Goal: Task Accomplishment & Management: Complete application form

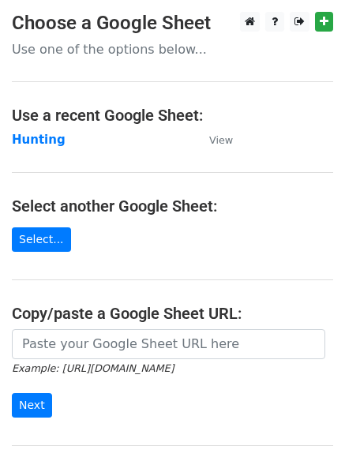
click at [33, 133] on strong "Hunting" at bounding box center [39, 140] width 54 height 14
click at [28, 141] on strong "Hunting" at bounding box center [39, 140] width 54 height 14
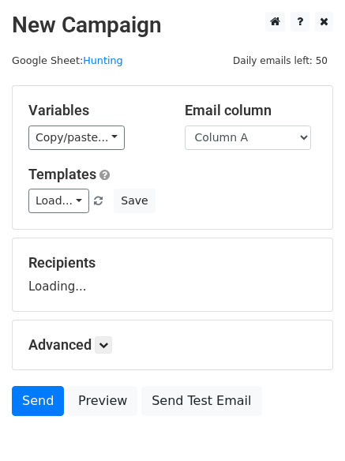
scroll to position [89, 0]
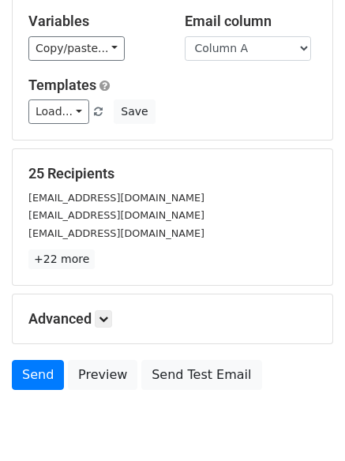
click at [107, 328] on h5 "Advanced" at bounding box center [172, 318] width 288 height 17
click at [108, 323] on icon at bounding box center [103, 318] width 9 height 9
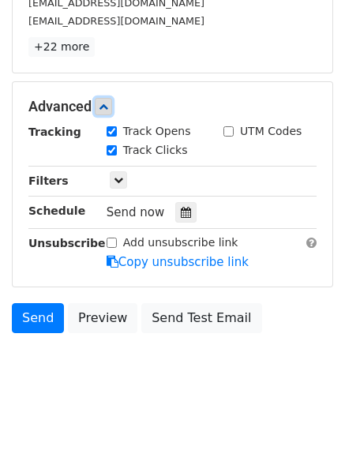
scroll to position [302, 0]
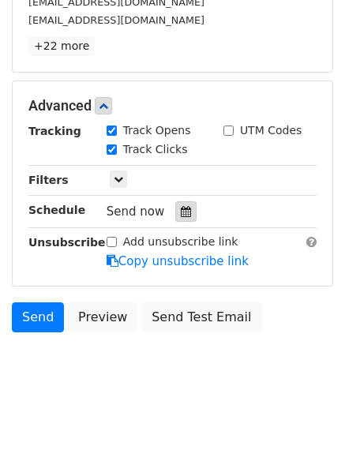
click at [181, 214] on icon at bounding box center [186, 211] width 10 height 11
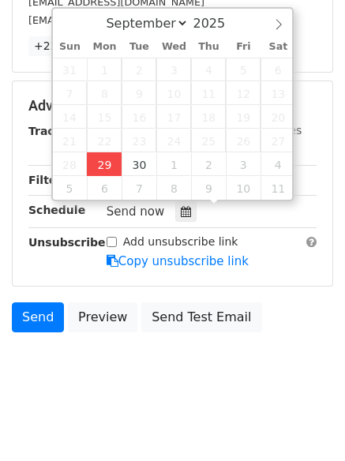
type input "2025-09-29 12:00"
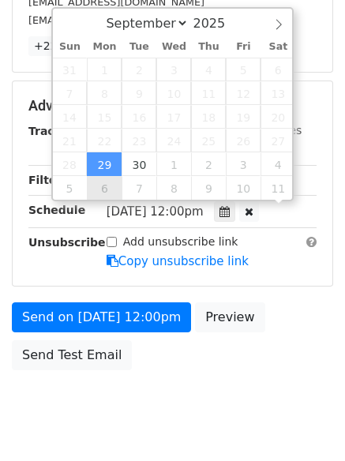
scroll to position [1, 0]
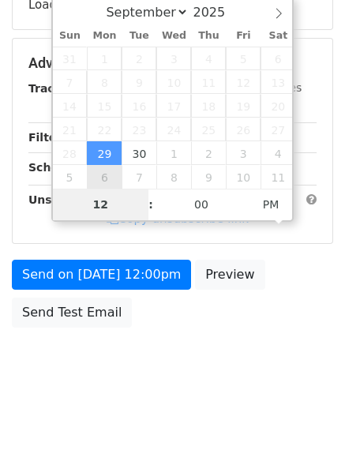
type input "4"
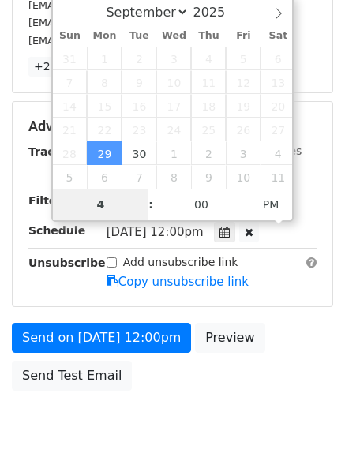
scroll to position [302, 0]
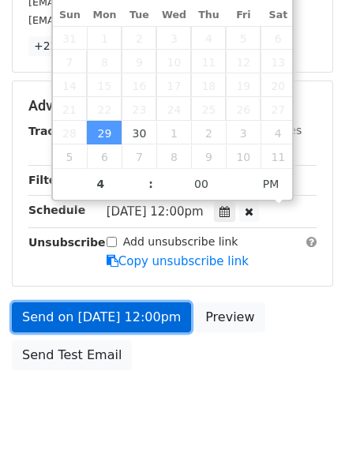
type input "2025-09-29 16:00"
click at [104, 309] on link "Send on Sep 29 at 12:00pm" at bounding box center [101, 317] width 179 height 30
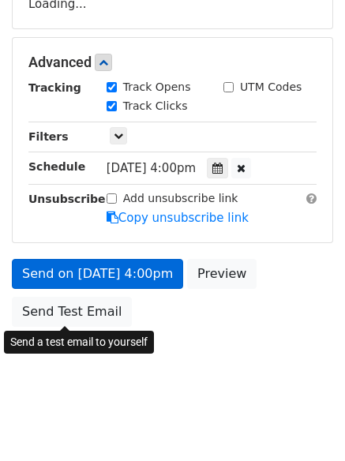
scroll to position [282, 0]
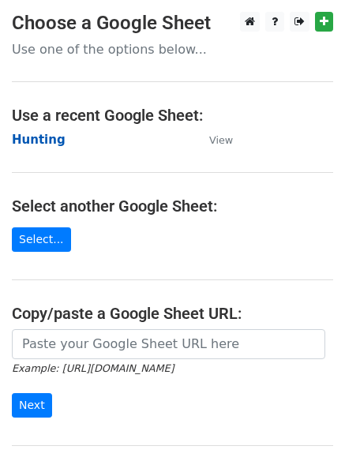
click at [41, 137] on strong "Hunting" at bounding box center [39, 140] width 54 height 14
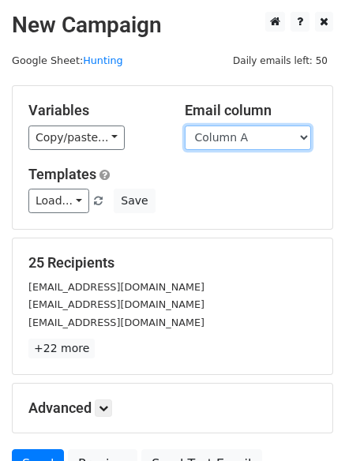
drag, startPoint x: 0, startPoint y: 0, endPoint x: 227, endPoint y: 142, distance: 267.5
click at [227, 142] on select "Column A Column B Column C Column D Column E Column F" at bounding box center [248, 138] width 126 height 24
select select "Column B"
click at [185, 126] on select "Column A Column B Column C Column D Column E Column F" at bounding box center [248, 138] width 126 height 24
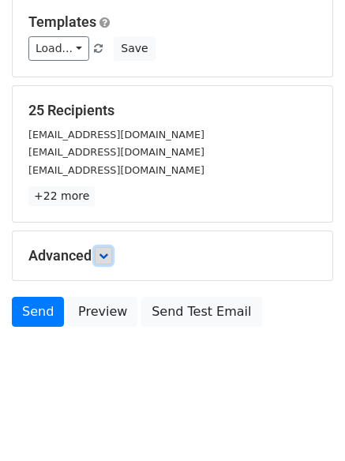
click at [107, 253] on icon at bounding box center [103, 255] width 9 height 9
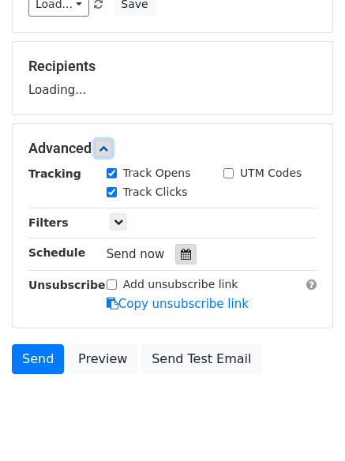
scroll to position [216, 0]
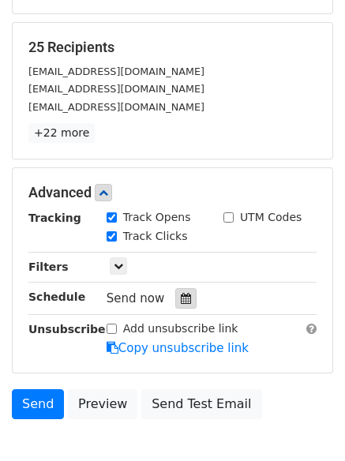
click at [175, 289] on div at bounding box center [185, 298] width 21 height 21
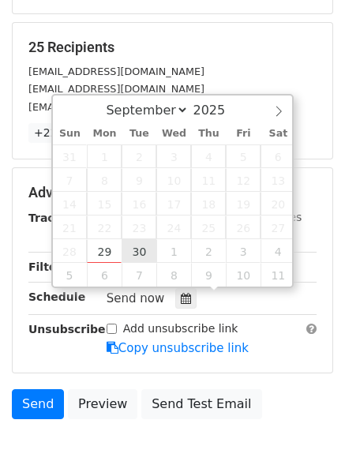
type input "2025-09-30 12:00"
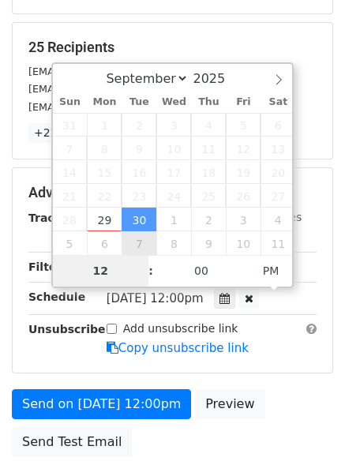
type input "5"
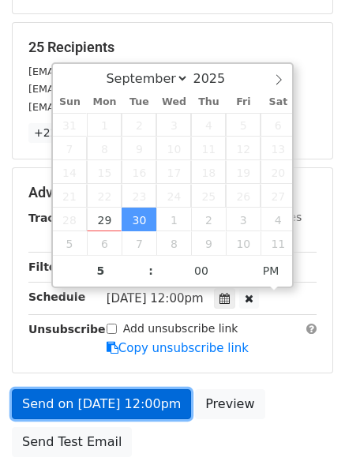
type input "2025-09-30 17:00"
click at [119, 396] on link "Send on Sep 30 at 12:00pm" at bounding box center [101, 404] width 179 height 30
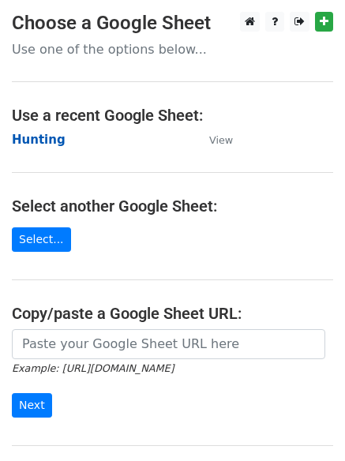
click at [43, 135] on strong "Hunting" at bounding box center [39, 140] width 54 height 14
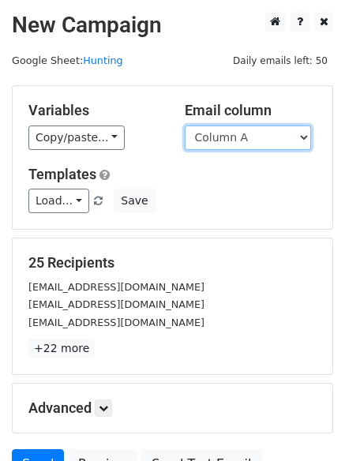
click at [213, 144] on select "Column A Column B Column C Column D Column E Column F" at bounding box center [248, 138] width 126 height 24
select select "Column C"
click at [185, 126] on select "Column A Column B Column C Column D Column E Column F" at bounding box center [248, 138] width 126 height 24
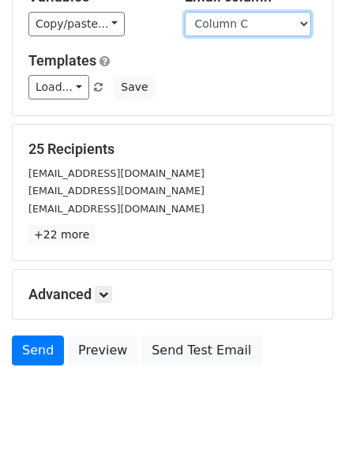
scroll to position [152, 0]
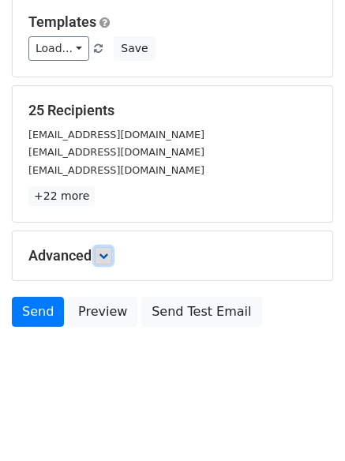
click at [107, 247] on link at bounding box center [103, 255] width 17 height 17
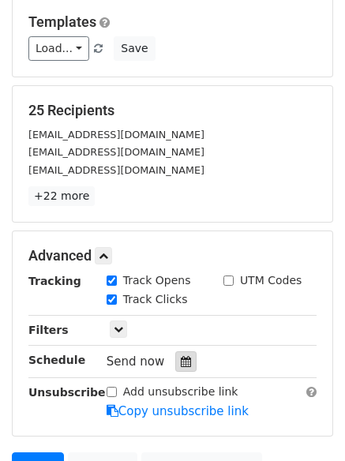
click at [181, 359] on icon at bounding box center [186, 361] width 10 height 11
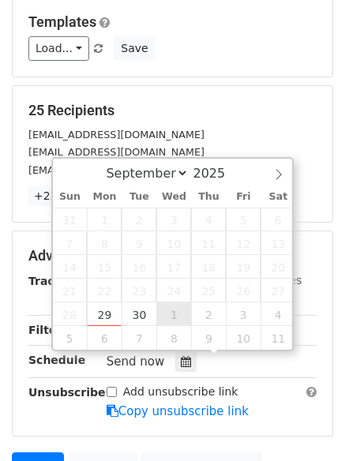
type input "2025-10-01 12:00"
select select "9"
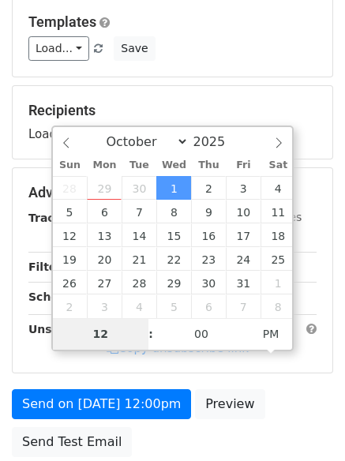
type input "6"
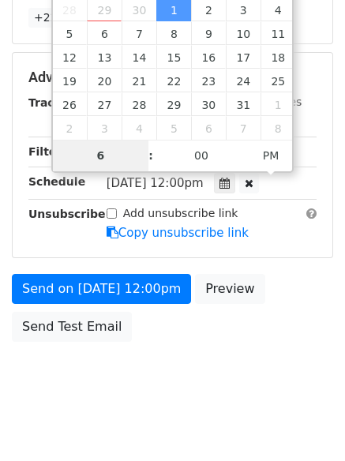
scroll to position [345, 0]
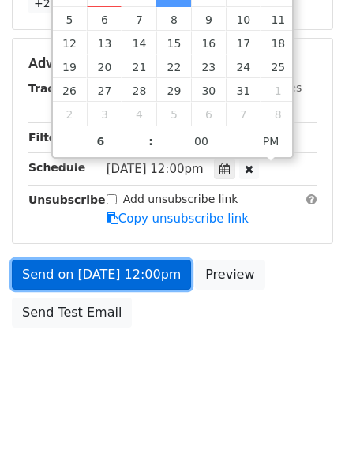
type input "2025-10-01 18:00"
click at [116, 287] on link "Send on Oct 1 at 12:00pm" at bounding box center [101, 275] width 179 height 30
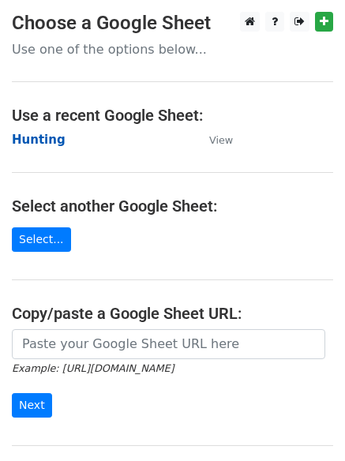
click at [51, 133] on strong "Hunting" at bounding box center [39, 140] width 54 height 14
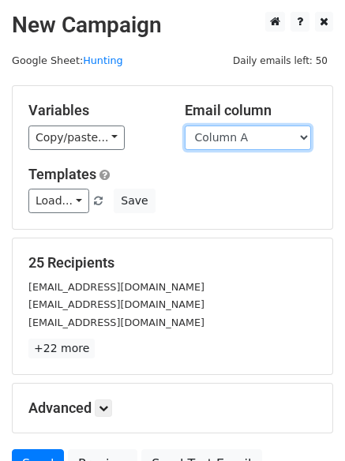
click at [226, 140] on select "Column A Column B Column C Column D Column E Column F" at bounding box center [248, 138] width 126 height 24
select select "Column D"
click at [185, 126] on select "Column A Column B Column C Column D Column E Column F" at bounding box center [248, 138] width 126 height 24
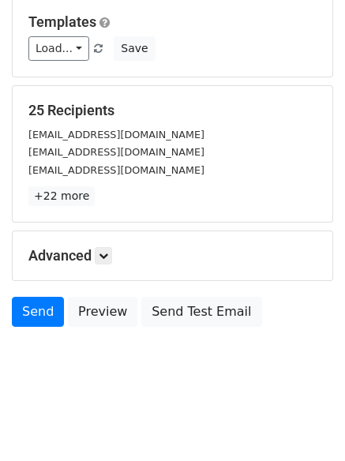
click at [91, 236] on div "Advanced Tracking Track Opens UTM Codes Track Clicks Filters Only include sprea…" at bounding box center [173, 255] width 320 height 49
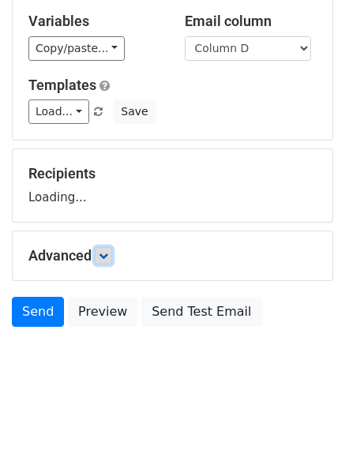
drag, startPoint x: 108, startPoint y: 250, endPoint x: 132, endPoint y: 258, distance: 25.0
click at [108, 251] on icon at bounding box center [103, 255] width 9 height 9
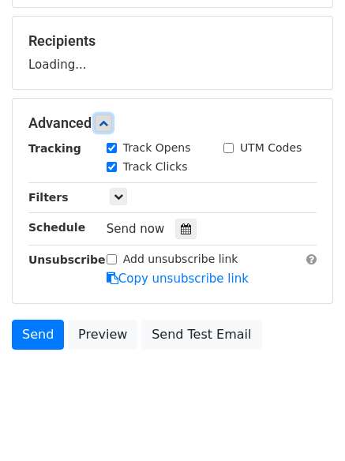
scroll to position [229, 0]
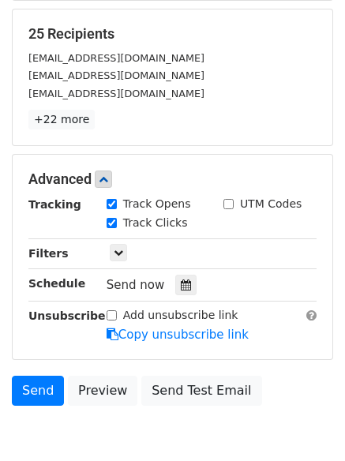
click at [177, 230] on label "Track Clicks" at bounding box center [155, 223] width 65 height 17
click at [117, 228] on input "Track Clicks" at bounding box center [112, 223] width 10 height 10
click at [151, 223] on label "Track Clicks" at bounding box center [155, 223] width 65 height 17
click at [117, 223] on input "Track Clicks" at bounding box center [112, 223] width 10 height 10
checkbox input "true"
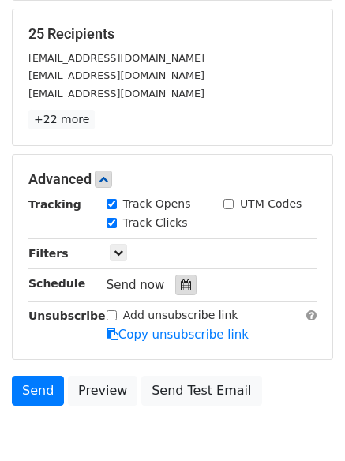
click at [175, 286] on div at bounding box center [185, 285] width 21 height 21
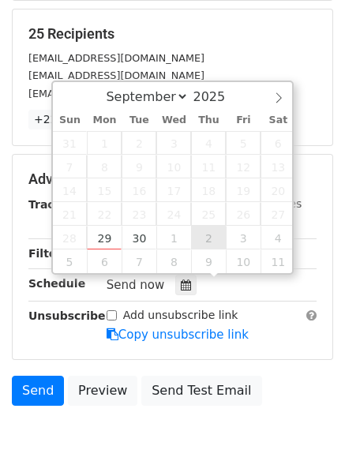
type input "2025-10-02 12:00"
select select "9"
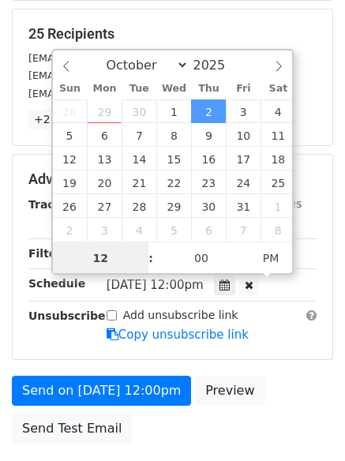
scroll to position [1, 0]
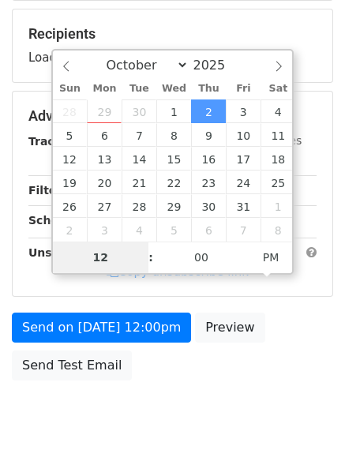
type input "7"
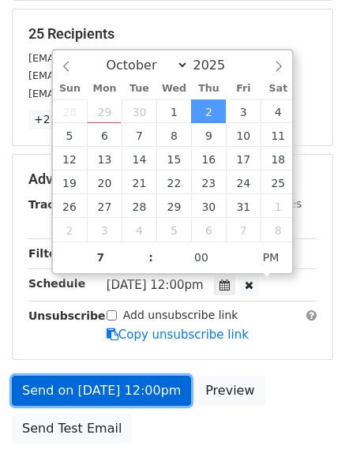
type input "2025-10-02 19:00"
click at [124, 383] on link "Send on Oct 2 at 12:00pm" at bounding box center [101, 391] width 179 height 30
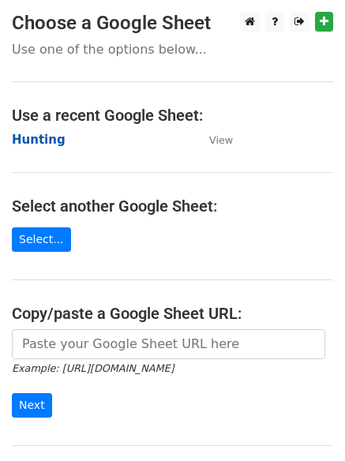
click at [32, 137] on strong "Hunting" at bounding box center [39, 140] width 54 height 14
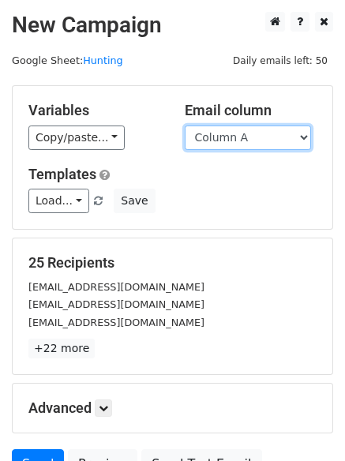
click at [235, 133] on select "Column A Column B Column C Column D Column E Column F" at bounding box center [248, 138] width 126 height 24
select select "Column E"
click at [185, 126] on select "Column A Column B Column C Column D Column E Column F" at bounding box center [248, 138] width 126 height 24
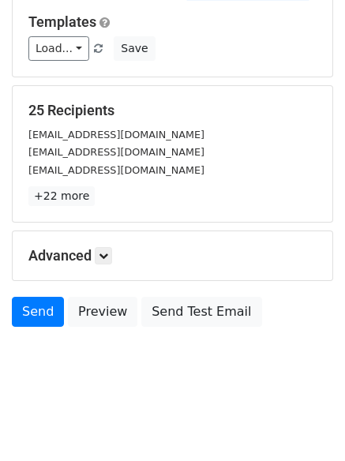
scroll to position [89, 0]
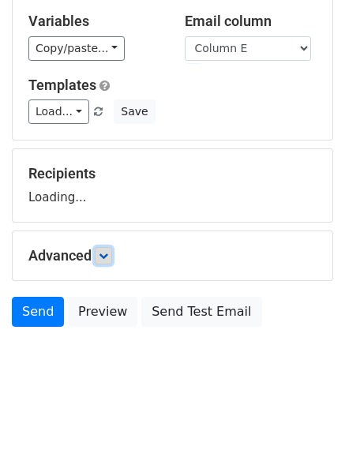
click at [108, 254] on icon at bounding box center [103, 255] width 9 height 9
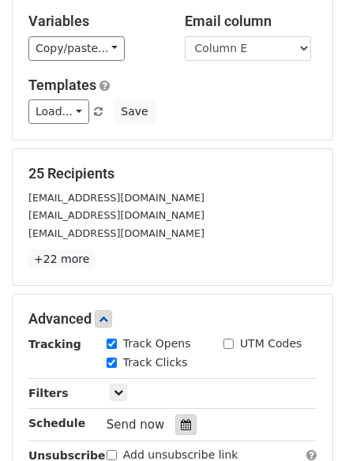
click at [181, 426] on icon at bounding box center [186, 424] width 10 height 11
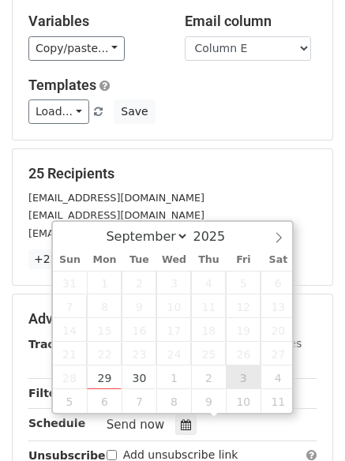
type input "2025-10-03 12:00"
select select "9"
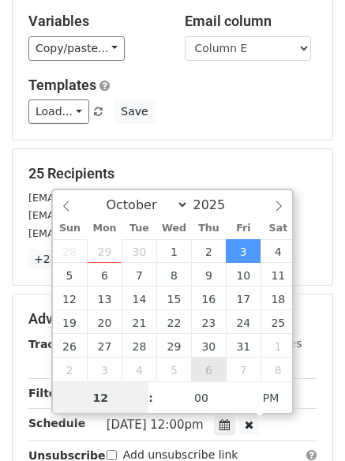
scroll to position [1, 0]
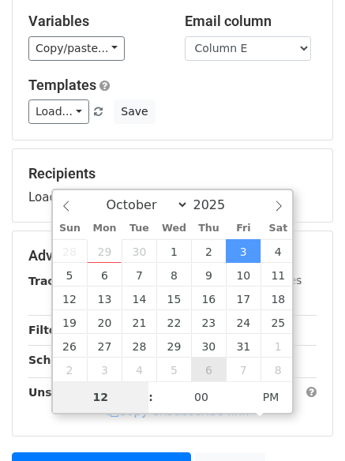
type input "8"
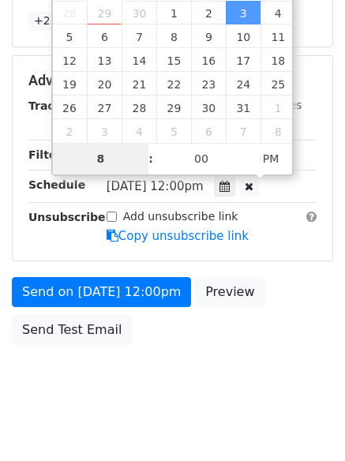
scroll to position [345, 0]
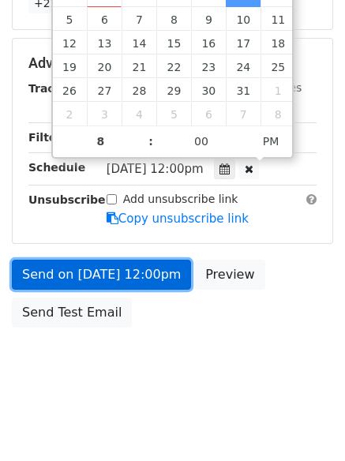
type input "2025-10-03 20:00"
click at [102, 277] on link "Send on Oct 3 at 12:00pm" at bounding box center [101, 275] width 179 height 30
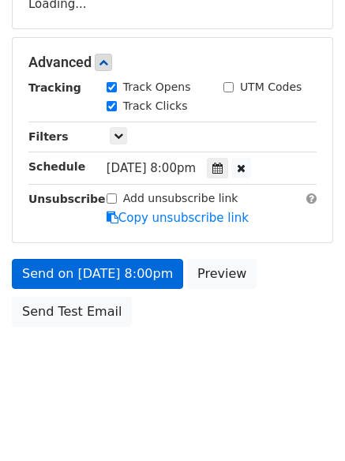
scroll to position [282, 0]
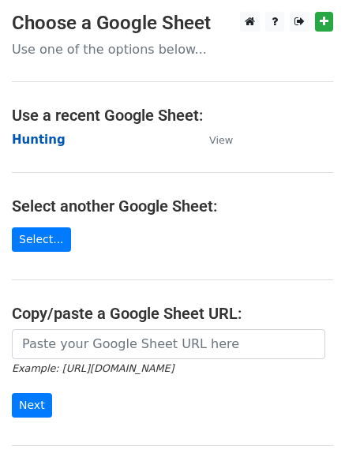
click at [50, 135] on strong "Hunting" at bounding box center [39, 140] width 54 height 14
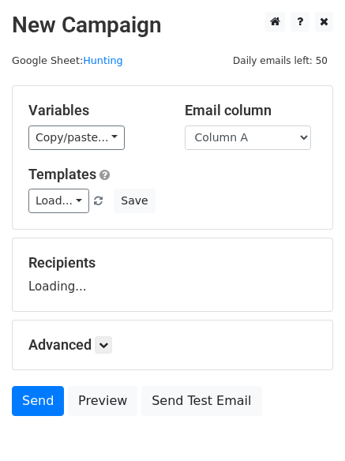
click at [250, 142] on select "Column A Column B Column C Column D Column E Column F" at bounding box center [248, 138] width 126 height 24
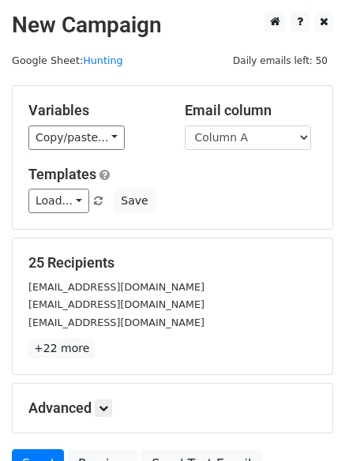
click at [239, 156] on div "Variables Copy/paste... {{Column A}} {{Column B}} {{Column C}} {{Column D}} {{C…" at bounding box center [173, 157] width 320 height 143
click at [239, 145] on select "Column A Column B Column C Column D Column E Column F" at bounding box center [248, 138] width 126 height 24
select select "Column F"
click at [185, 126] on select "Column A Column B Column C Column D Column E Column F" at bounding box center [248, 138] width 126 height 24
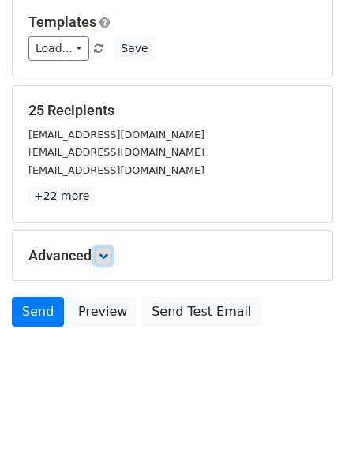
click at [103, 250] on link at bounding box center [103, 255] width 17 height 17
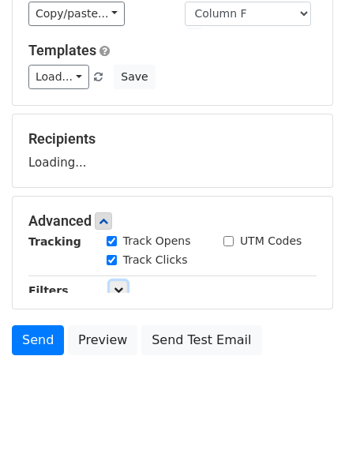
scroll to position [152, 0]
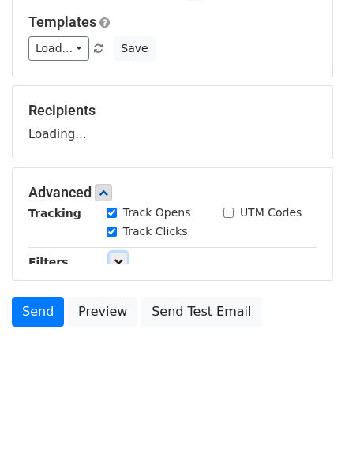
click at [112, 258] on link at bounding box center [118, 261] width 17 height 17
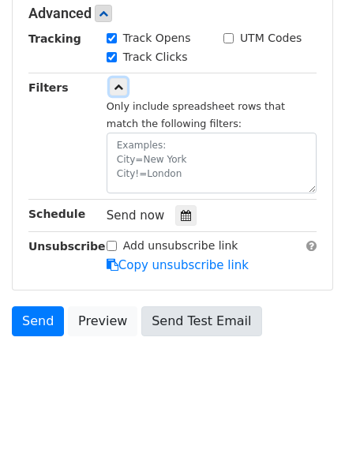
scroll to position [404, 0]
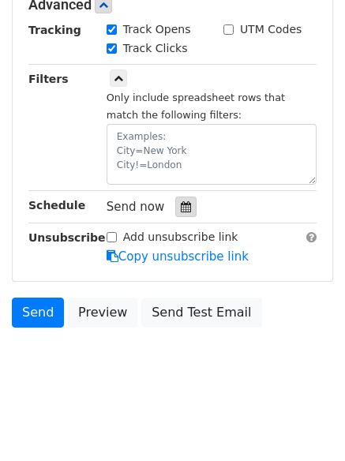
click at [181, 205] on icon at bounding box center [186, 206] width 10 height 11
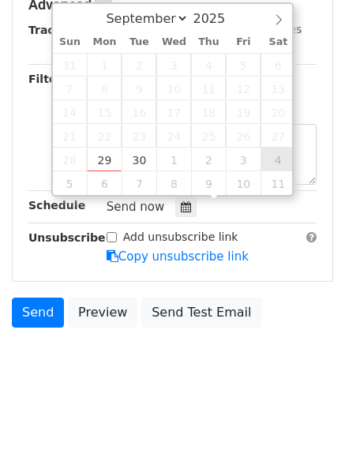
type input "2025-10-04 12:00"
select select "9"
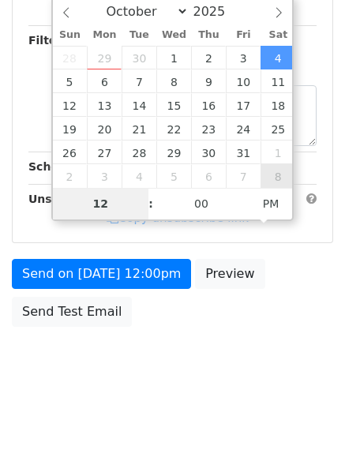
scroll to position [340, 0]
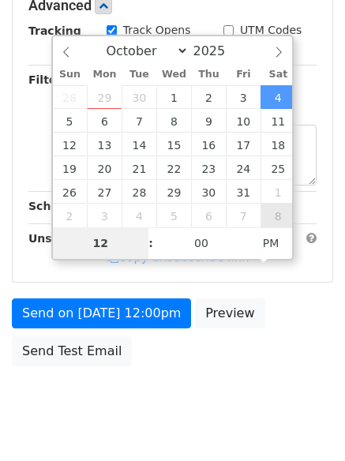
type input "9"
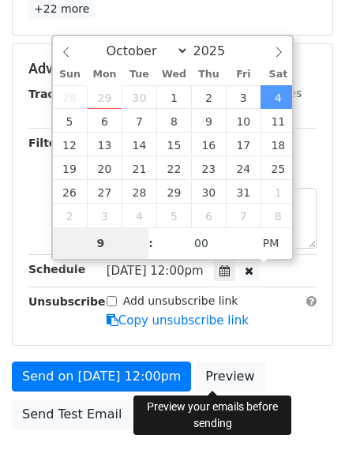
scroll to position [404, 0]
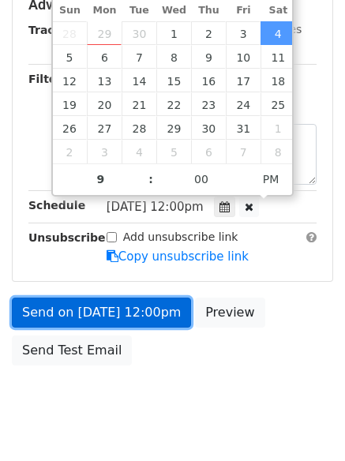
type input "2025-10-04 21:00"
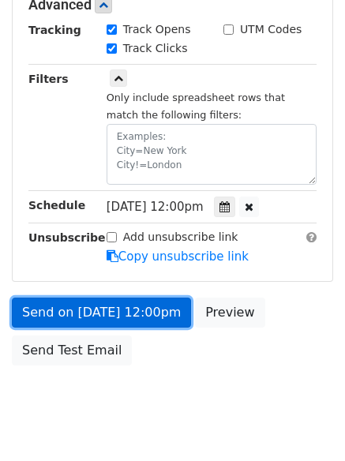
click at [94, 310] on link "Send on Oct 4 at 12:00pm" at bounding box center [101, 313] width 179 height 30
